Goal: Check status: Check status

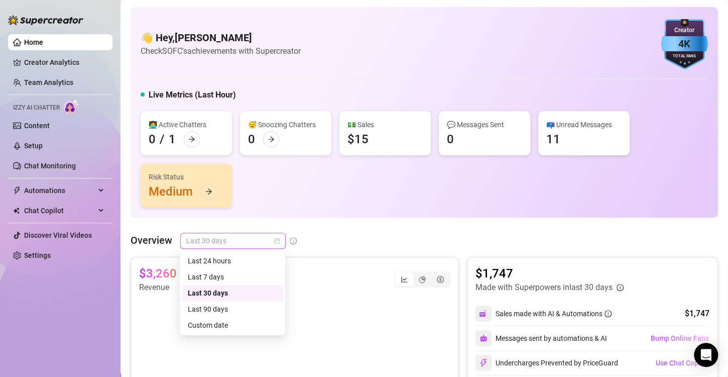
click at [273, 240] on span "Last 30 days" at bounding box center [232, 240] width 93 height 15
click at [209, 325] on div "Custom date" at bounding box center [232, 324] width 89 height 11
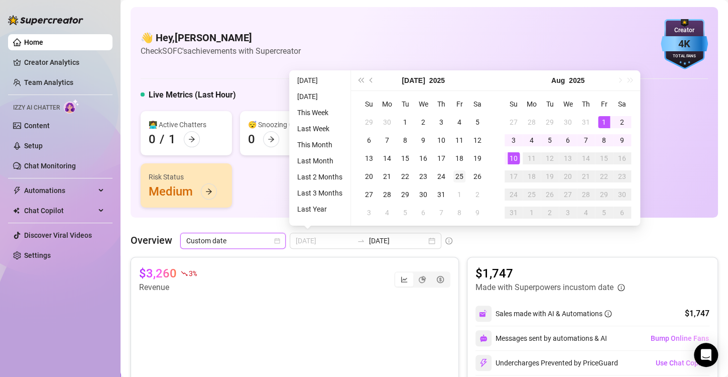
type input "2025-07-25"
click at [460, 181] on div "25" at bounding box center [460, 176] width 12 height 12
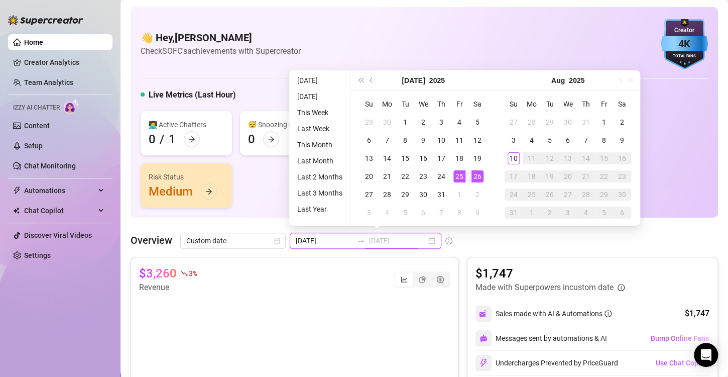
type input "2025-08-10"
click at [517, 157] on div "10" at bounding box center [514, 158] width 12 height 12
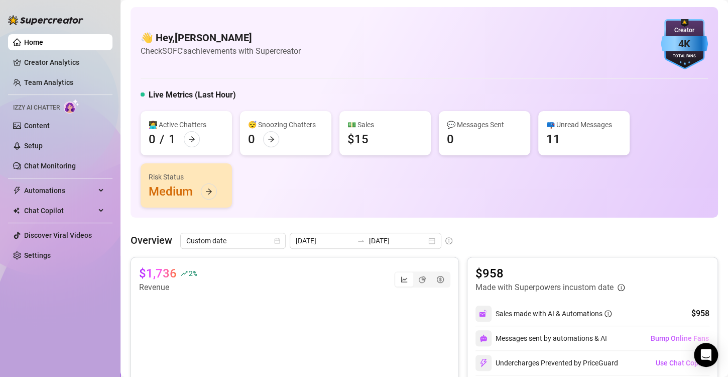
click at [377, 201] on div "👩‍💻 Active Chatters 0 / 1 😴 Snoozing Chatters 0 💵 Sales $15 💬 Messages Sent 0 📪…" at bounding box center [425, 159] width 568 height 96
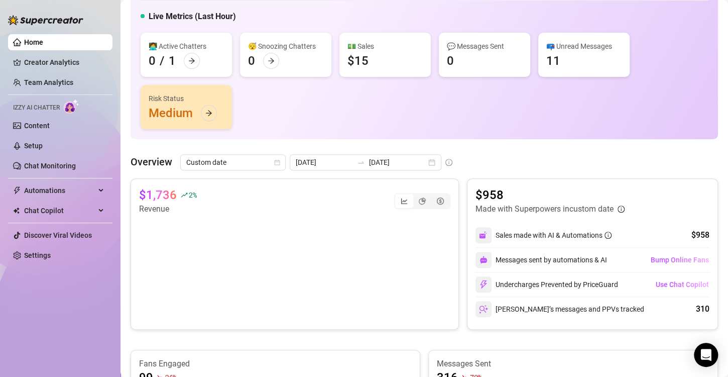
scroll to position [80, 0]
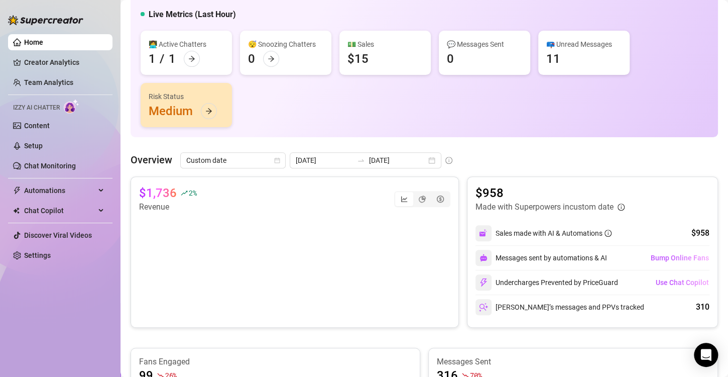
click at [364, 119] on div "👩‍💻 Active Chatters 1 / 1 😴 Snoozing Chatters 0 💵 Sales $15 💬 Messages Sent 0 📪…" at bounding box center [425, 79] width 568 height 96
